Goal: Task Accomplishment & Management: Manage account settings

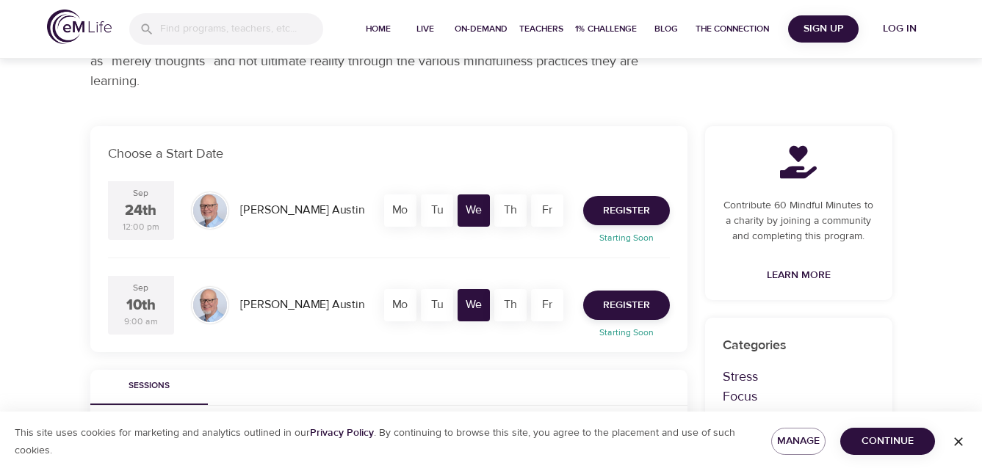
scroll to position [223, 0]
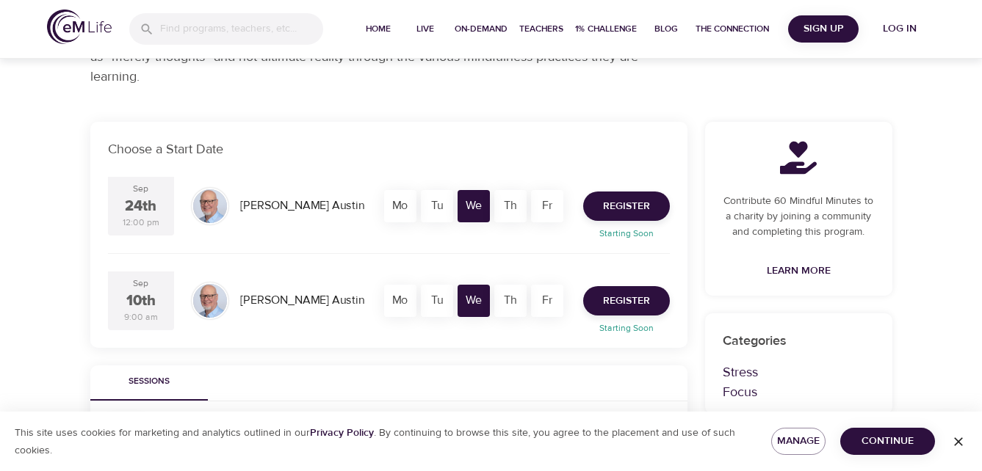
click at [438, 208] on div "Tu" at bounding box center [437, 206] width 32 height 32
click at [438, 212] on div "Tu" at bounding box center [437, 206] width 32 height 32
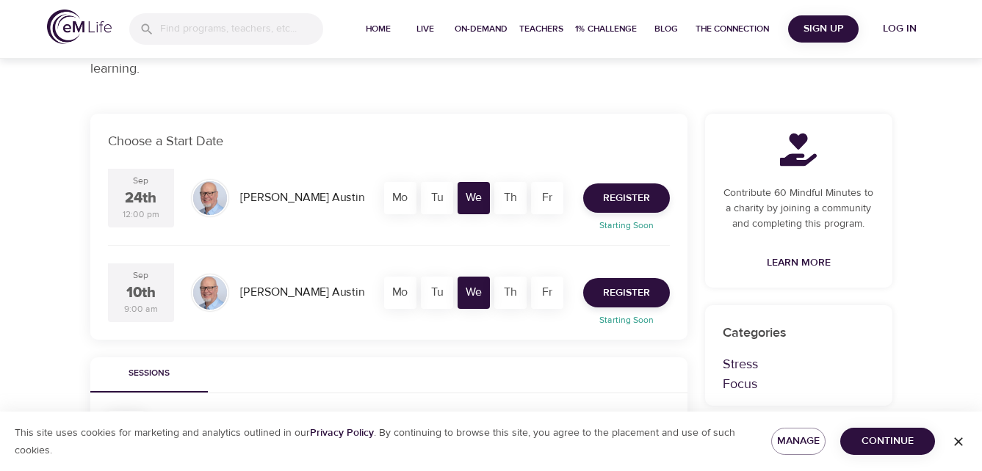
scroll to position [233, 0]
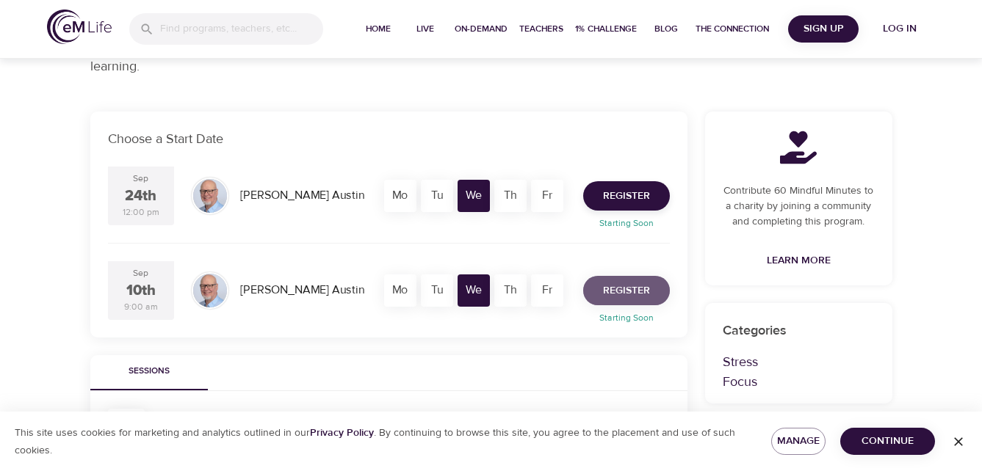
click at [633, 287] on span "Register" at bounding box center [626, 291] width 47 height 18
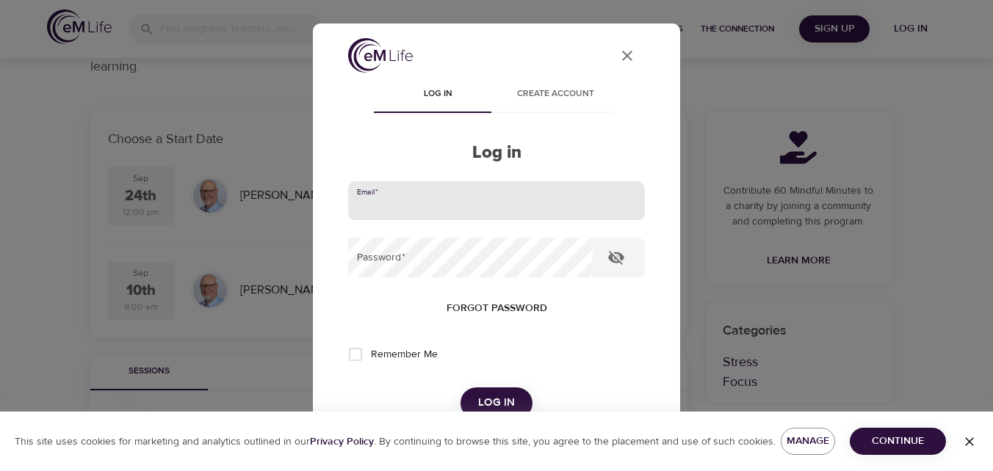
click at [593, 194] on input "email" at bounding box center [496, 201] width 297 height 40
type input "[PERSON_NAME][EMAIL_ADDRESS][PERSON_NAME][DOMAIN_NAME]"
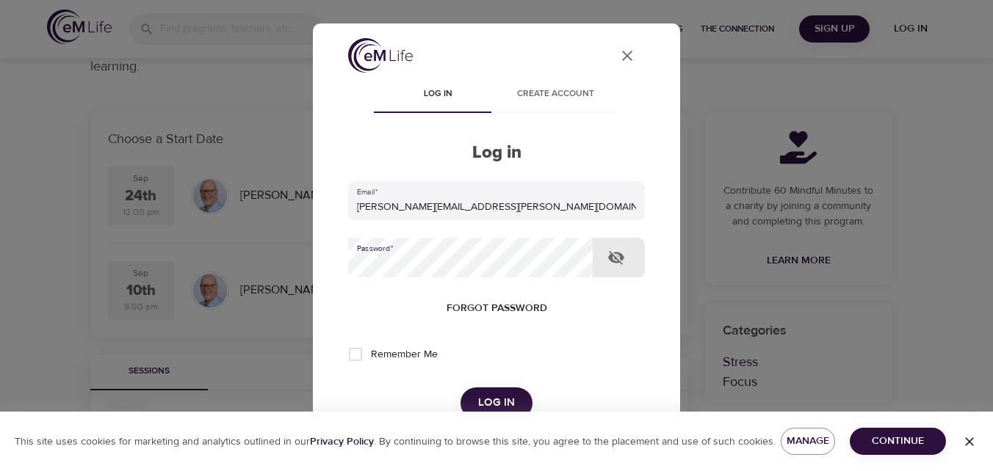
click at [513, 308] on span "Forgot password" at bounding box center [496, 309] width 101 height 18
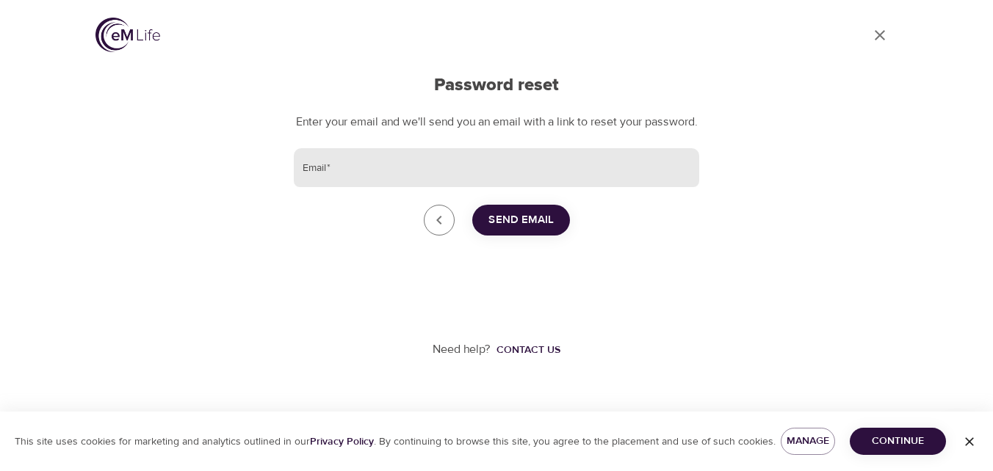
click at [500, 188] on input "Email   *" at bounding box center [496, 168] width 405 height 40
type input "[PERSON_NAME][EMAIL_ADDRESS][PERSON_NAME][DOMAIN_NAME]"
click at [511, 230] on span "Send Email" at bounding box center [520, 220] width 65 height 19
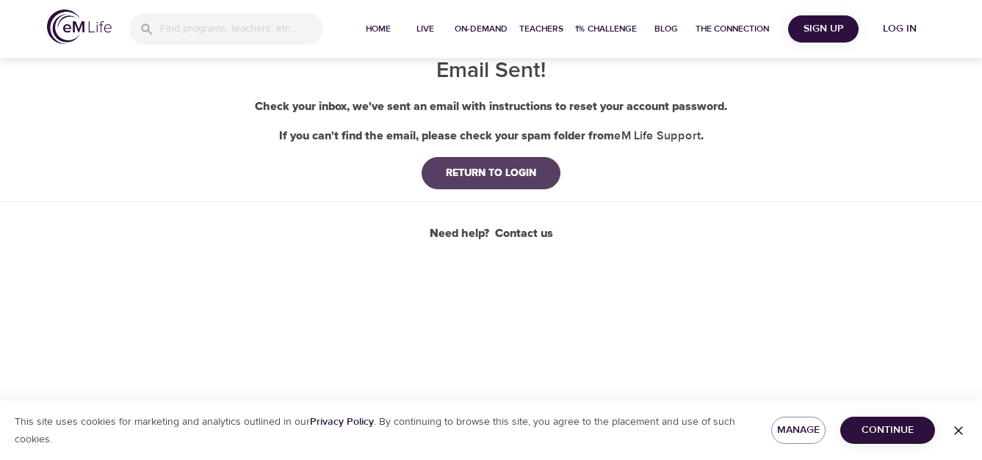
click at [500, 174] on div "RETURN TO LOGIN" at bounding box center [491, 173] width 114 height 15
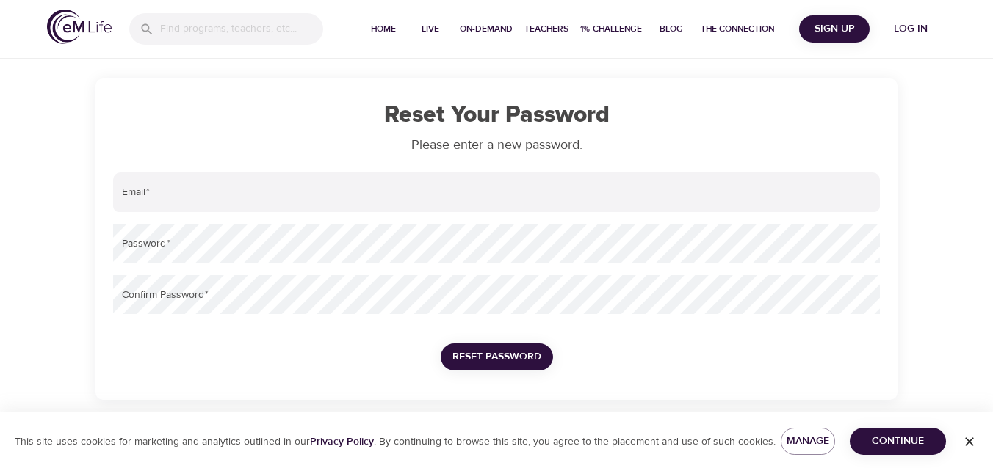
click at [325, 198] on input "email" at bounding box center [496, 193] width 767 height 40
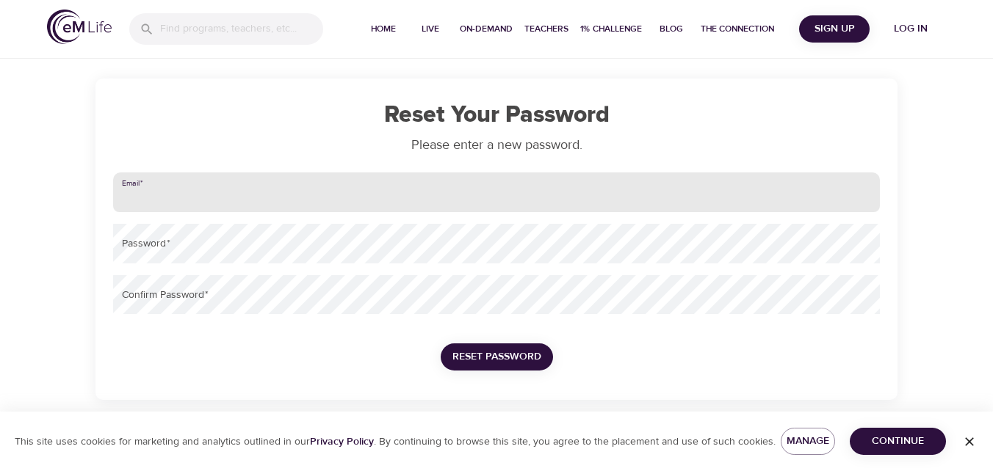
type input "[PERSON_NAME][EMAIL_ADDRESS][PERSON_NAME][DOMAIN_NAME]"
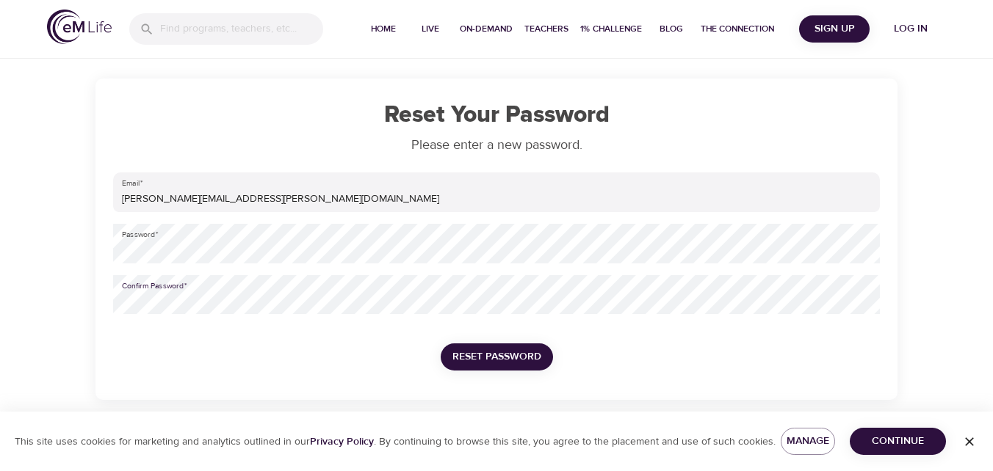
click at [502, 347] on button "Reset Password" at bounding box center [497, 357] width 112 height 27
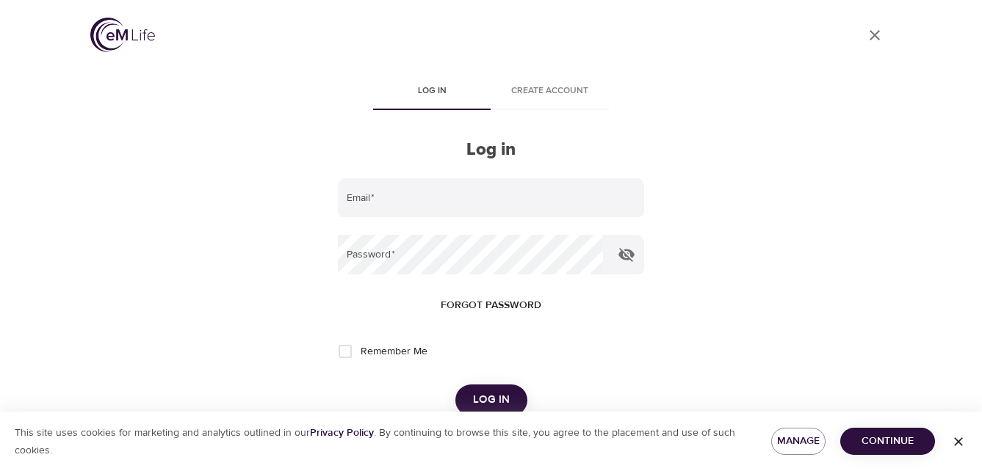
type input "[PERSON_NAME][EMAIL_ADDRESS][PERSON_NAME][DOMAIN_NAME]"
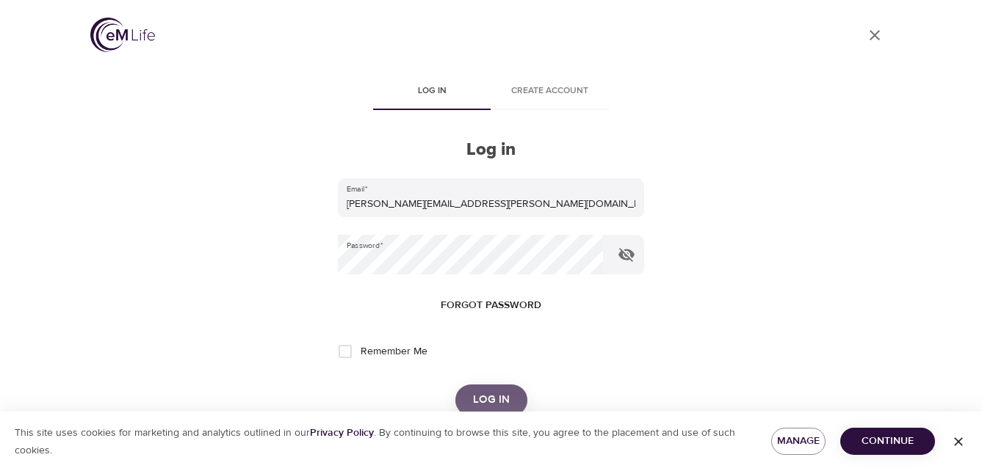
click at [494, 405] on span "Log in" at bounding box center [491, 400] width 37 height 19
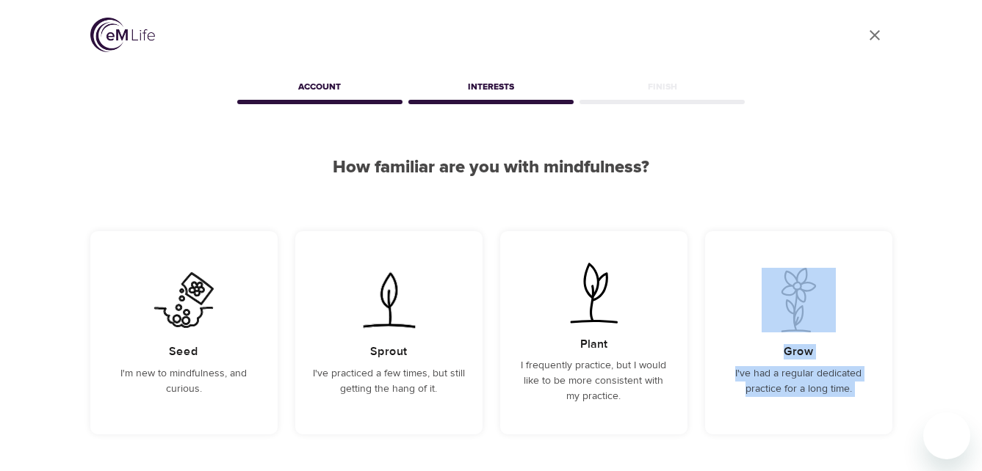
drag, startPoint x: 981, startPoint y: 187, endPoint x: 994, endPoint y: 216, distance: 31.9
click at [982, 216] on html "User Profile Account Interests Finish How familiar are you with mindfulness? Se…" at bounding box center [491, 311] width 982 height 623
drag, startPoint x: 992, startPoint y: 216, endPoint x: 944, endPoint y: 247, distance: 57.2
click at [944, 247] on div "User Profile Account Interests Finish How familiar are you with mindfulness? Se…" at bounding box center [491, 311] width 982 height 623
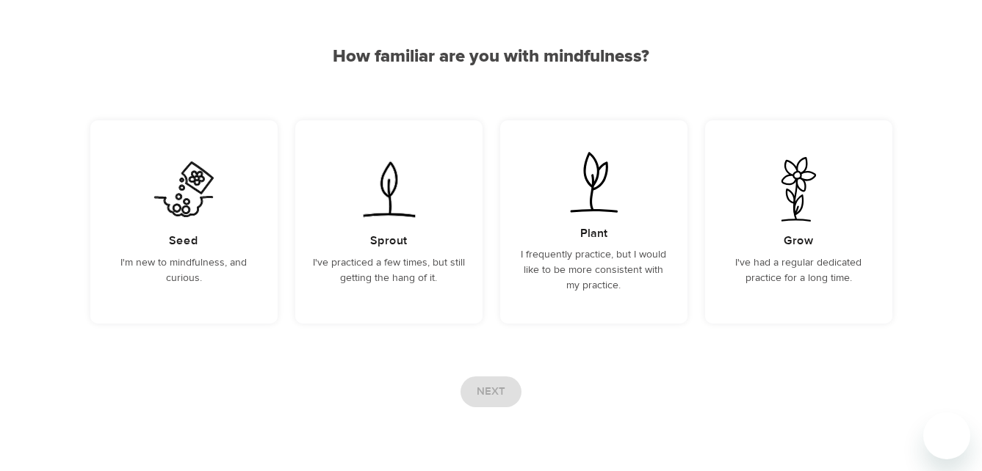
scroll to position [112, 0]
click at [232, 268] on p "I'm new to mindfulness, and curious." at bounding box center [184, 269] width 152 height 31
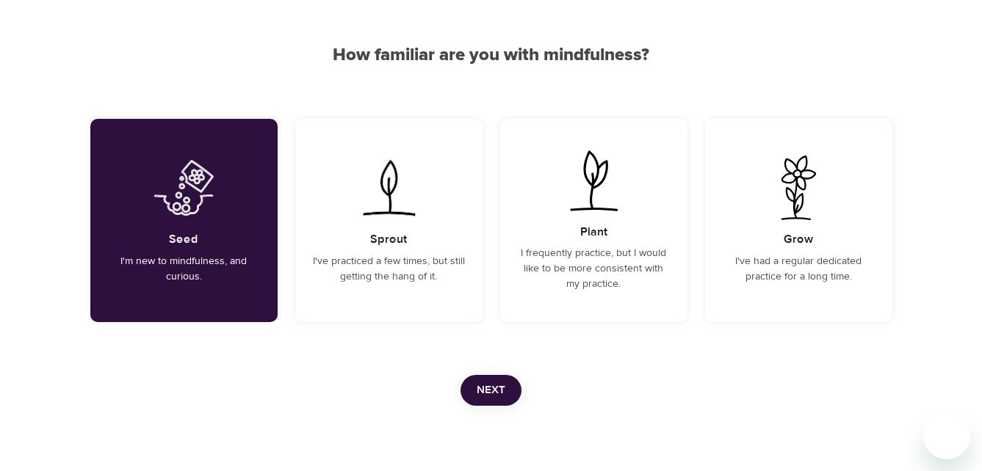
click at [497, 383] on span "Next" at bounding box center [491, 390] width 29 height 19
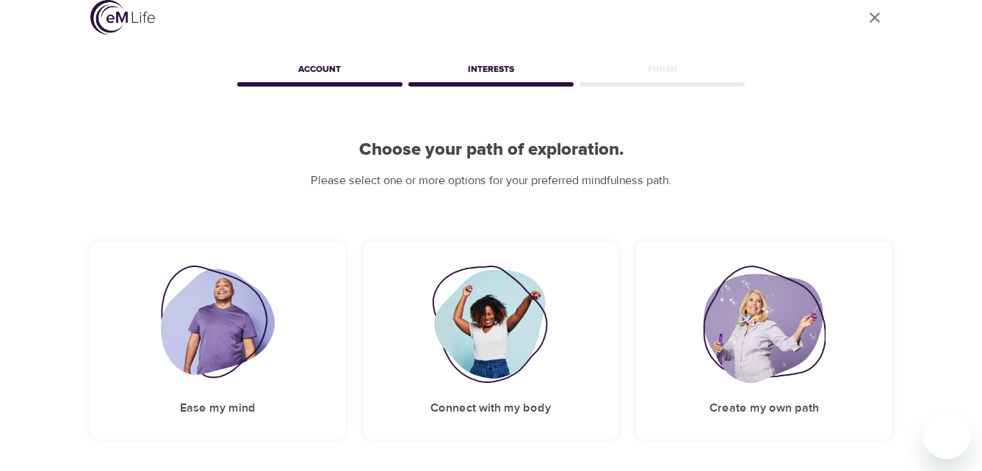
scroll to position [135, 0]
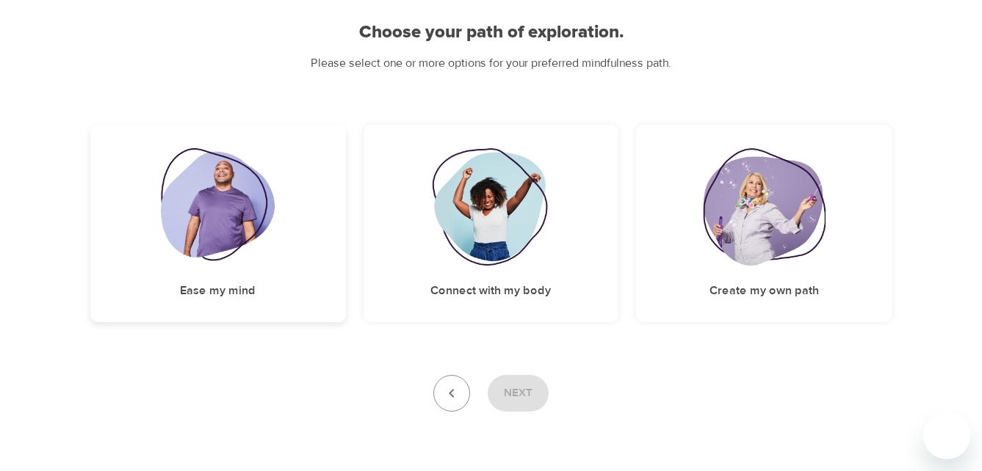
click at [225, 220] on img at bounding box center [218, 206] width 114 height 117
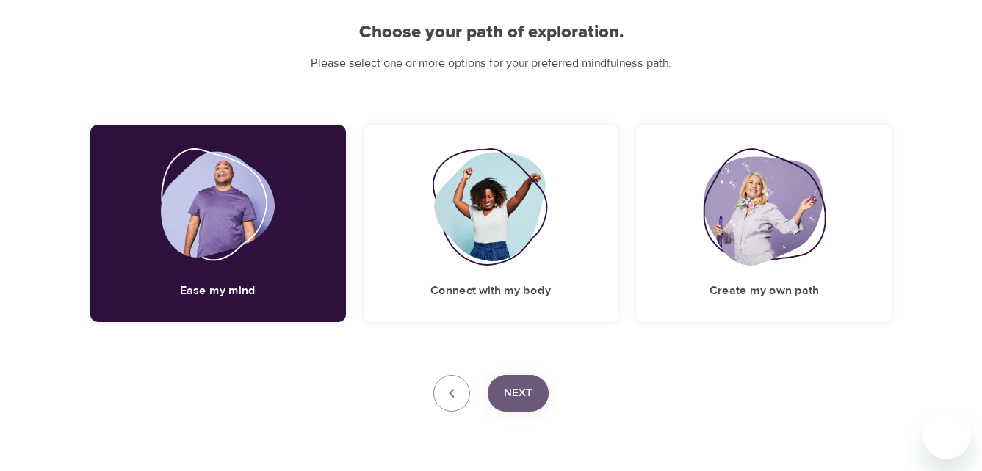
click at [521, 390] on span "Next" at bounding box center [518, 393] width 29 height 19
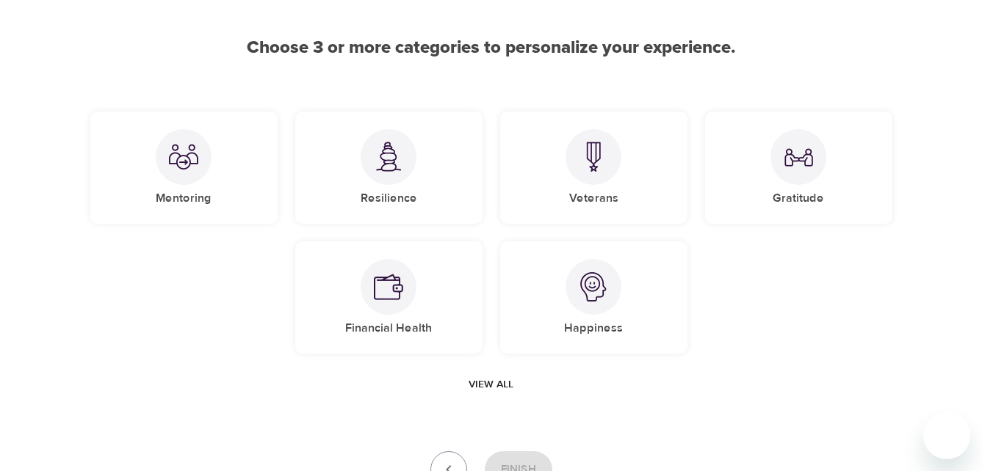
scroll to position [120, 0]
click at [597, 294] on img at bounding box center [593, 286] width 29 height 29
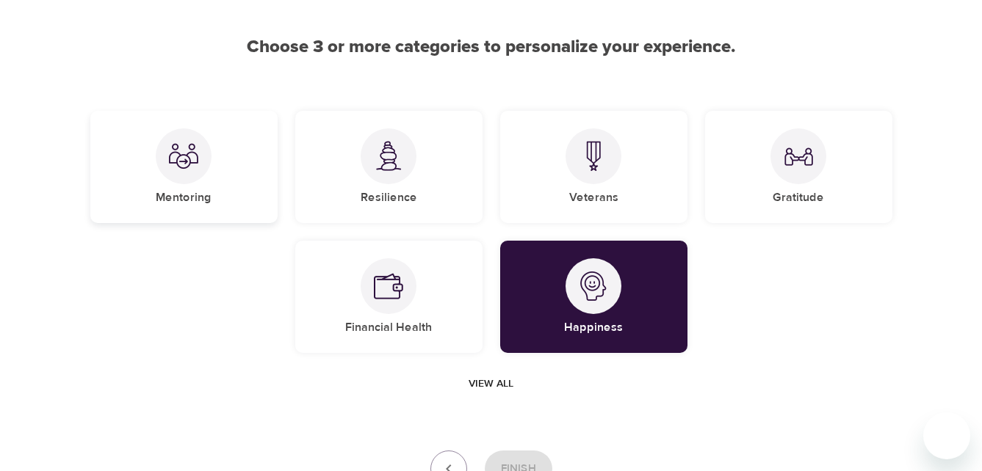
click at [205, 206] on div "Mentoring" at bounding box center [183, 167] width 187 height 112
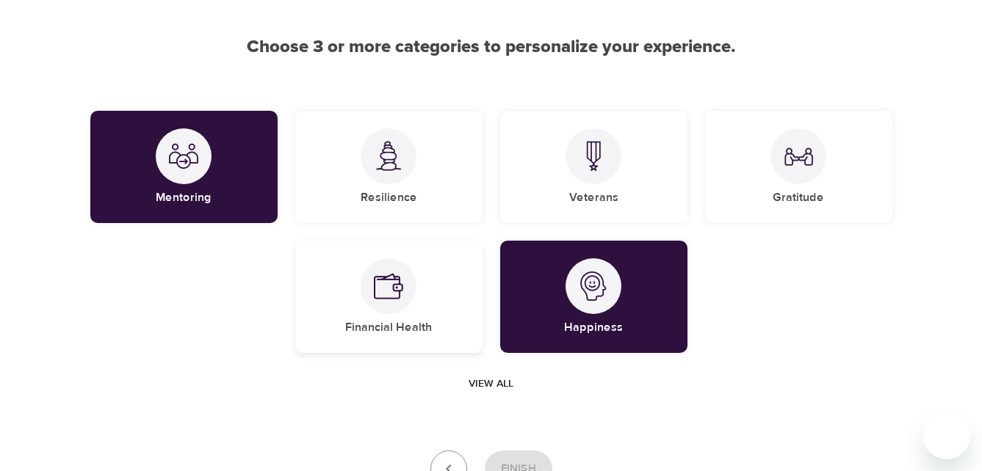
click at [358, 303] on div "Financial Health" at bounding box center [388, 297] width 187 height 112
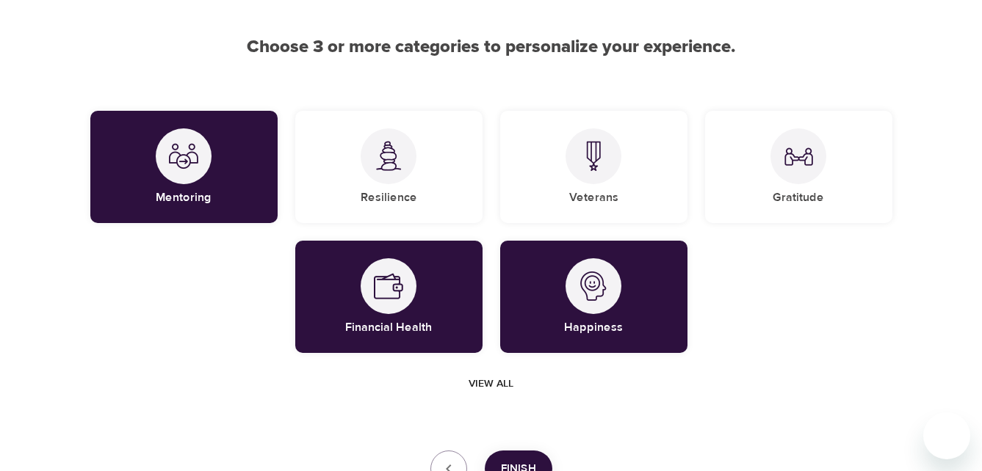
click at [518, 455] on button "Finish" at bounding box center [519, 469] width 68 height 37
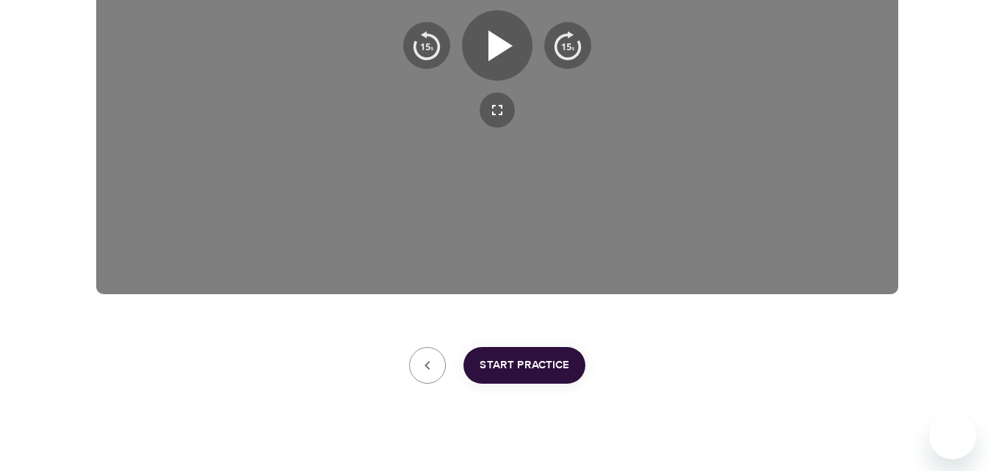
scroll to position [434, 0]
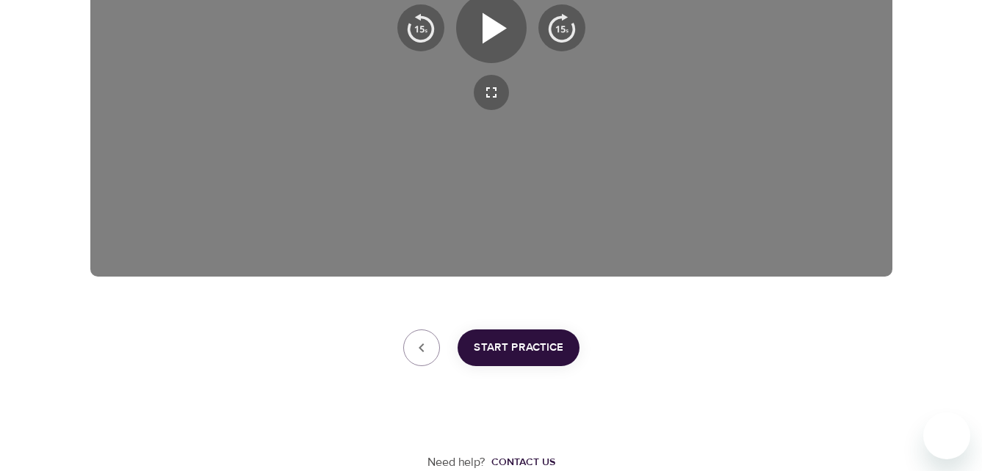
click at [540, 339] on span "Start Practice" at bounding box center [519, 348] width 90 height 19
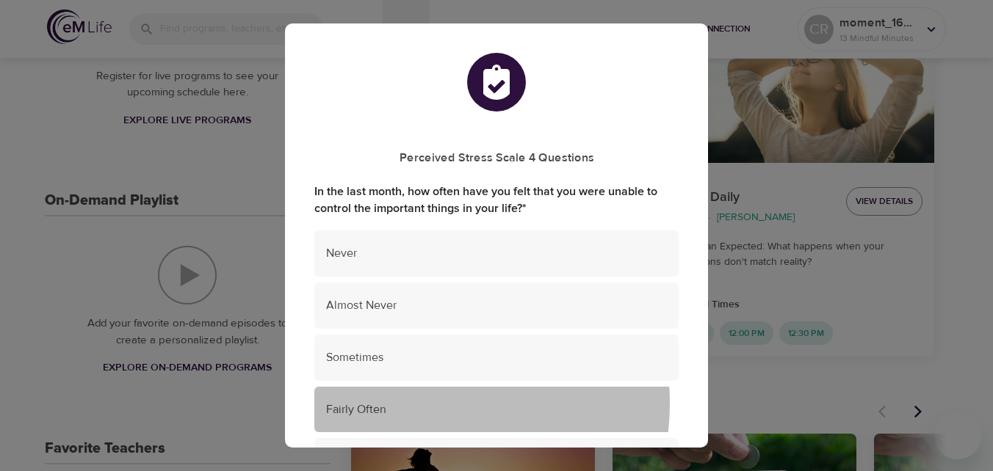
click at [420, 404] on span "Fairly Often" at bounding box center [496, 410] width 341 height 17
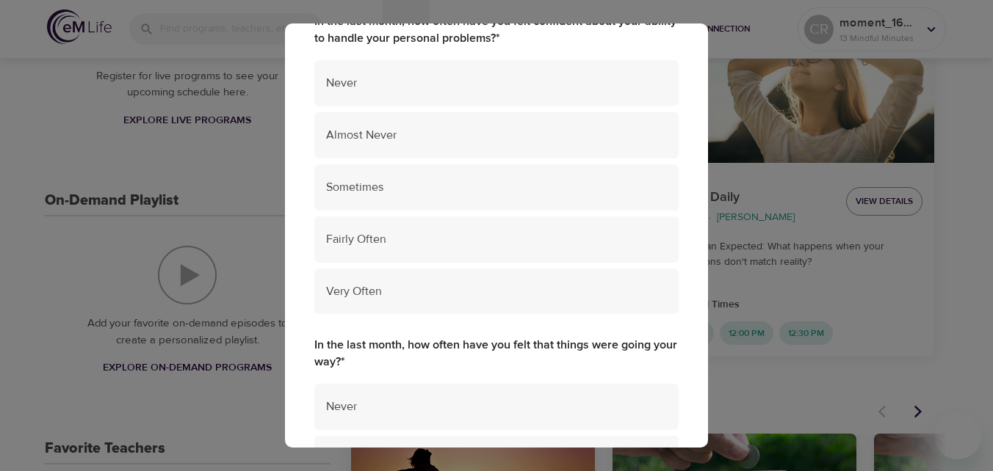
scroll to position [456, 0]
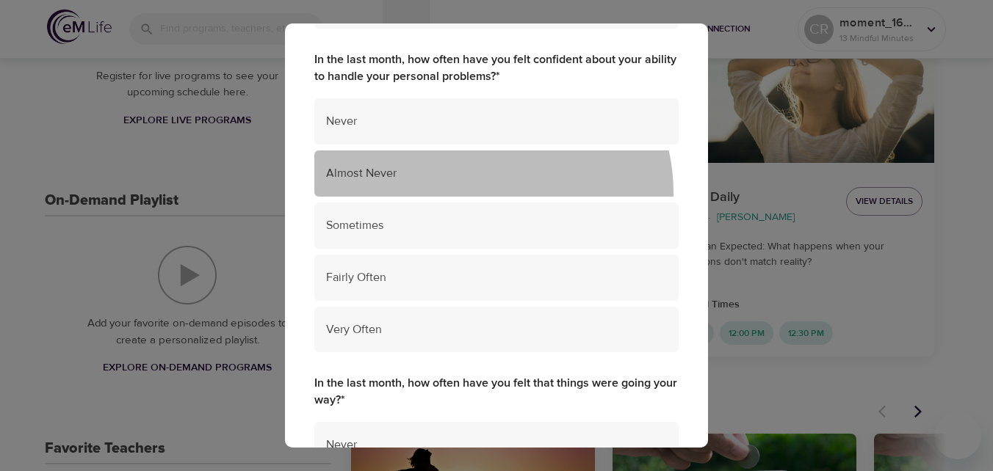
click at [480, 193] on div "Almost Never" at bounding box center [496, 174] width 364 height 46
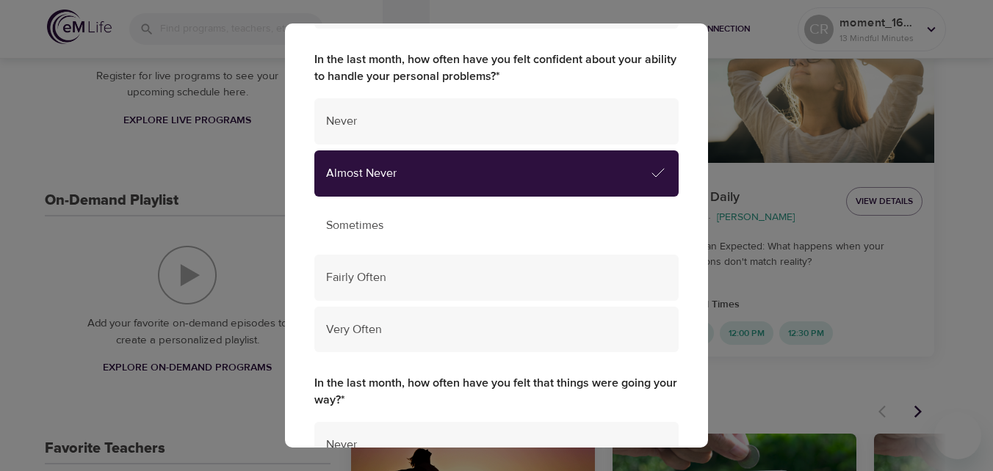
click at [485, 215] on div "Sometimes" at bounding box center [496, 226] width 364 height 46
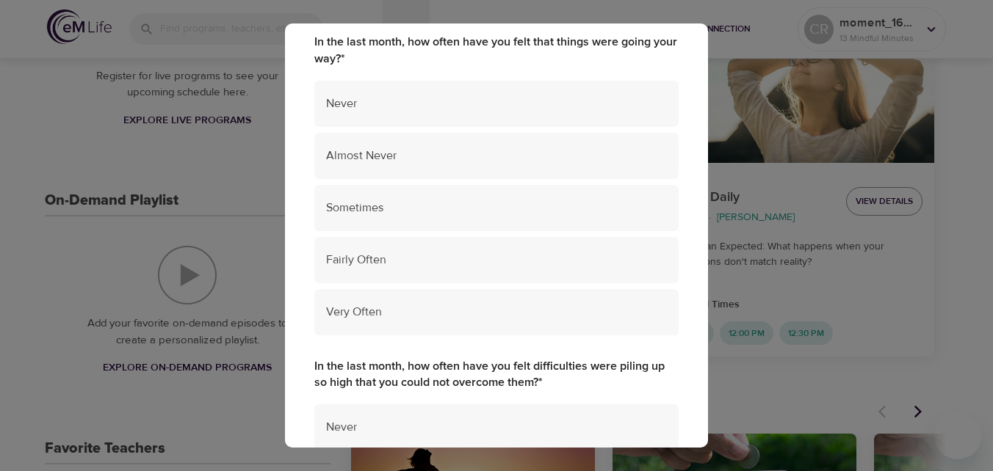
scroll to position [803, 0]
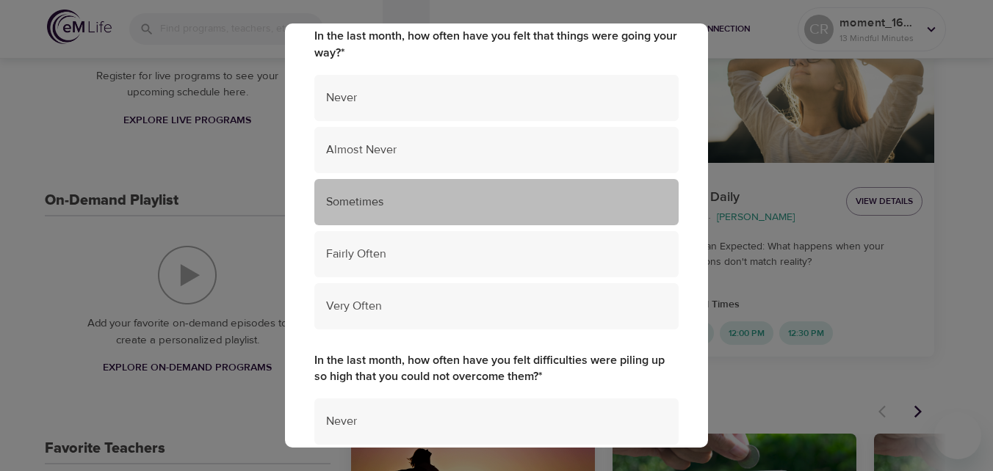
click at [621, 213] on div "Sometimes" at bounding box center [496, 202] width 364 height 46
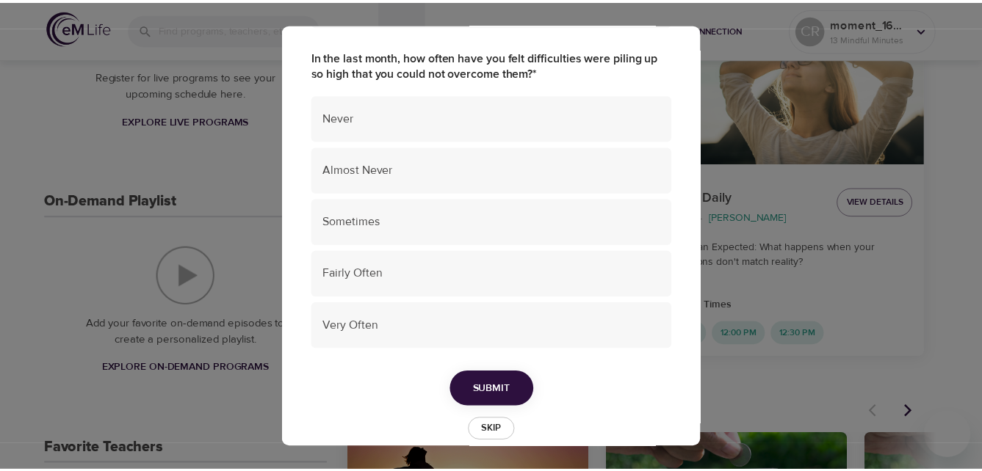
scroll to position [1099, 0]
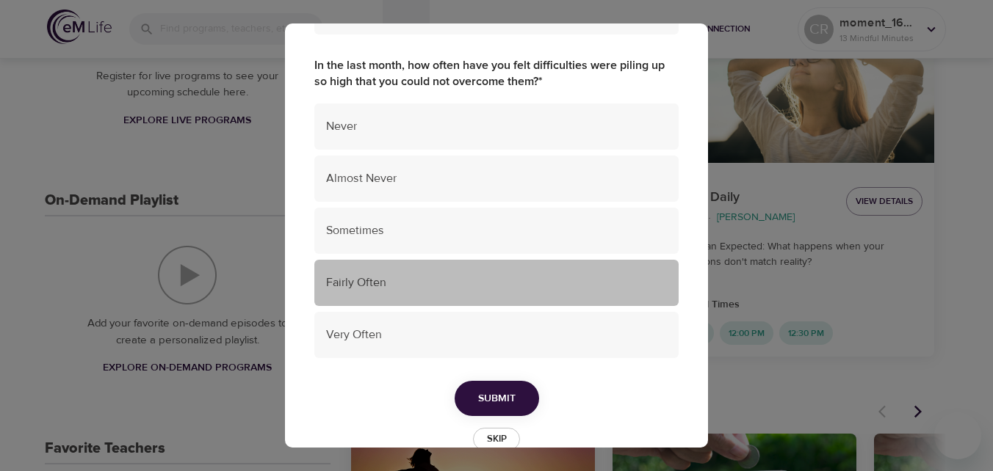
click at [505, 289] on span "Fairly Often" at bounding box center [496, 283] width 341 height 17
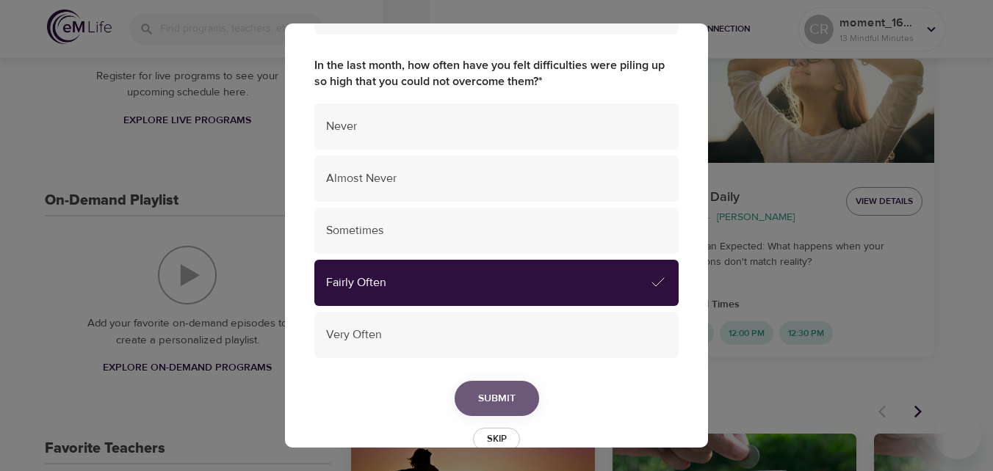
click at [506, 402] on span "Submit" at bounding box center [496, 399] width 37 height 18
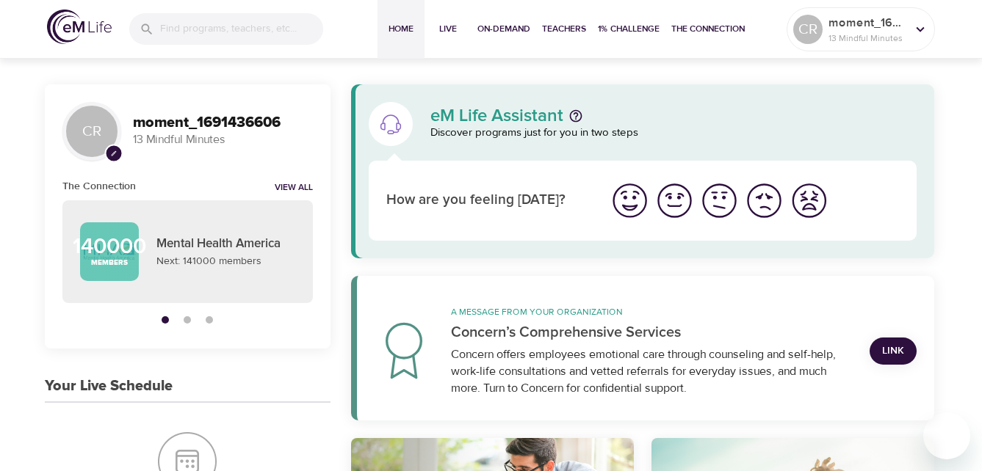
scroll to position [25, 0]
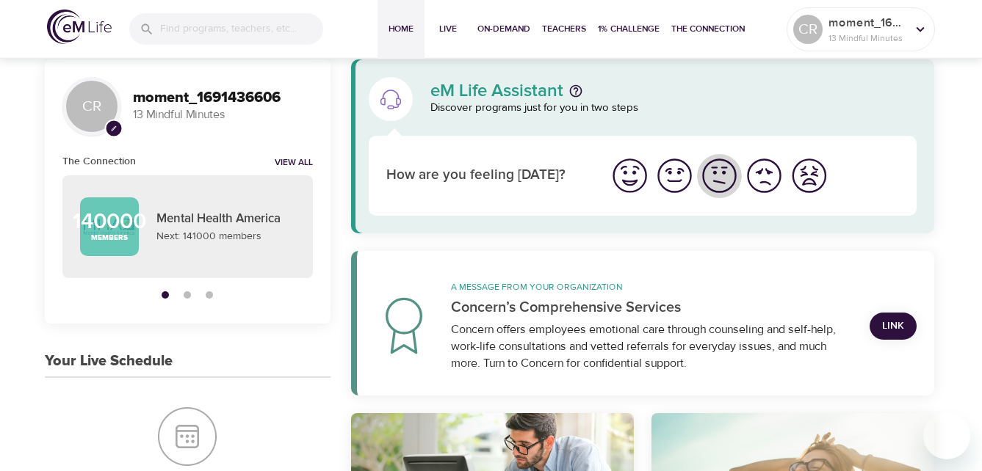
click at [722, 182] on img "I'm feeling ok" at bounding box center [719, 176] width 40 height 40
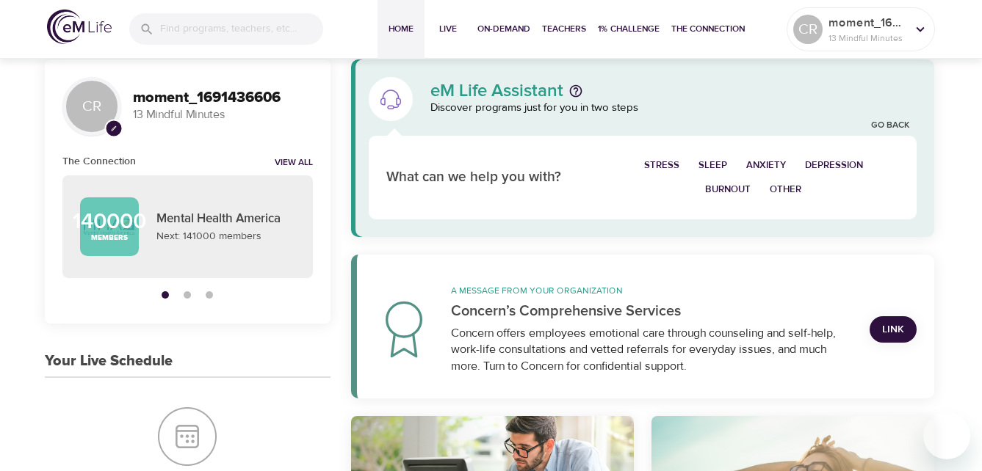
click at [671, 167] on span "Stress" at bounding box center [661, 165] width 35 height 17
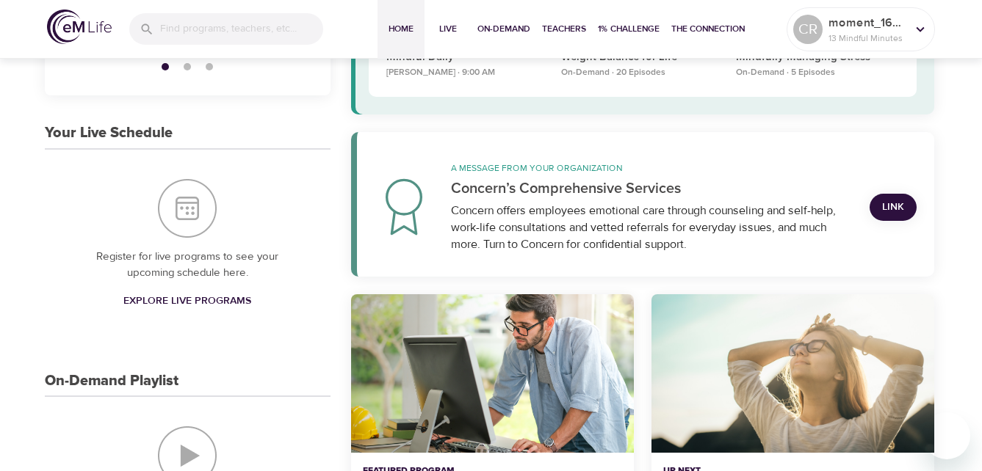
scroll to position [0, 0]
